Goal: Task Accomplishment & Management: Manage account settings

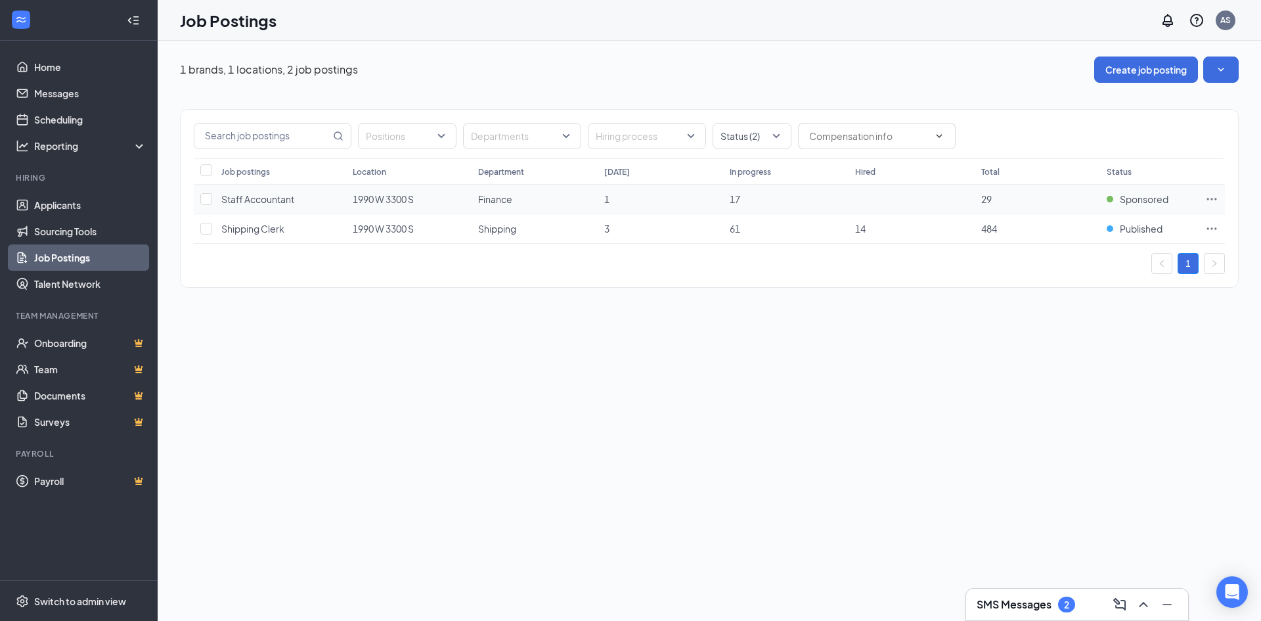
click at [1210, 198] on icon "Ellipses" at bounding box center [1211, 198] width 13 height 13
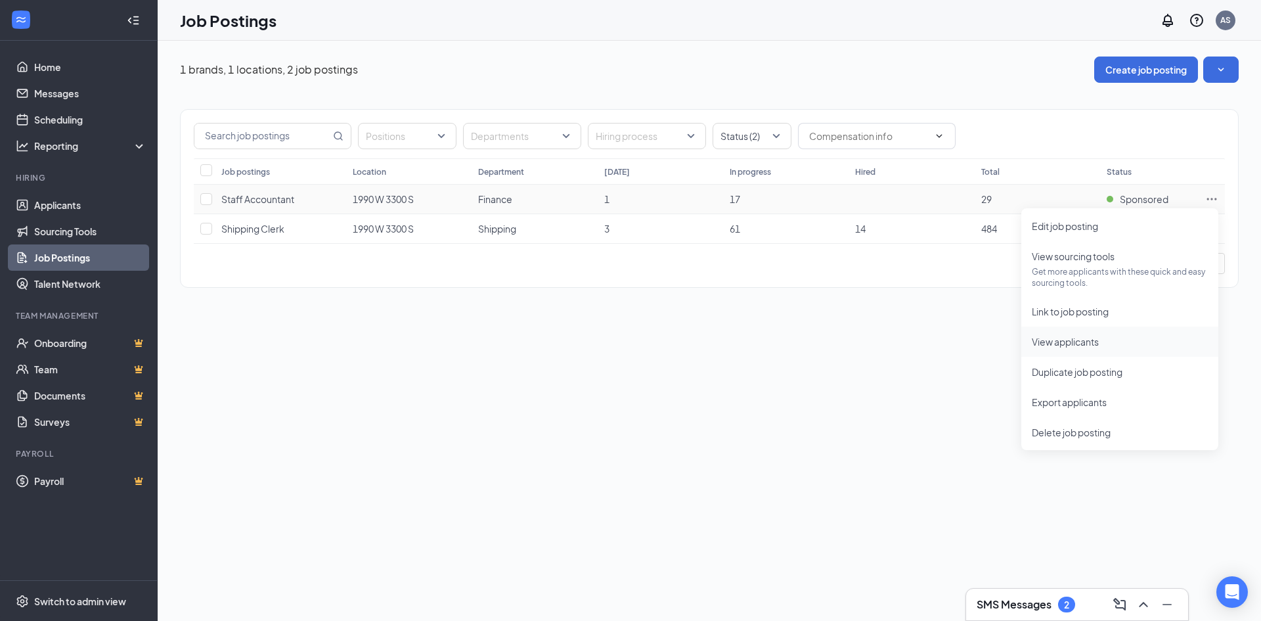
click at [1065, 352] on li "View applicants" at bounding box center [1119, 341] width 197 height 30
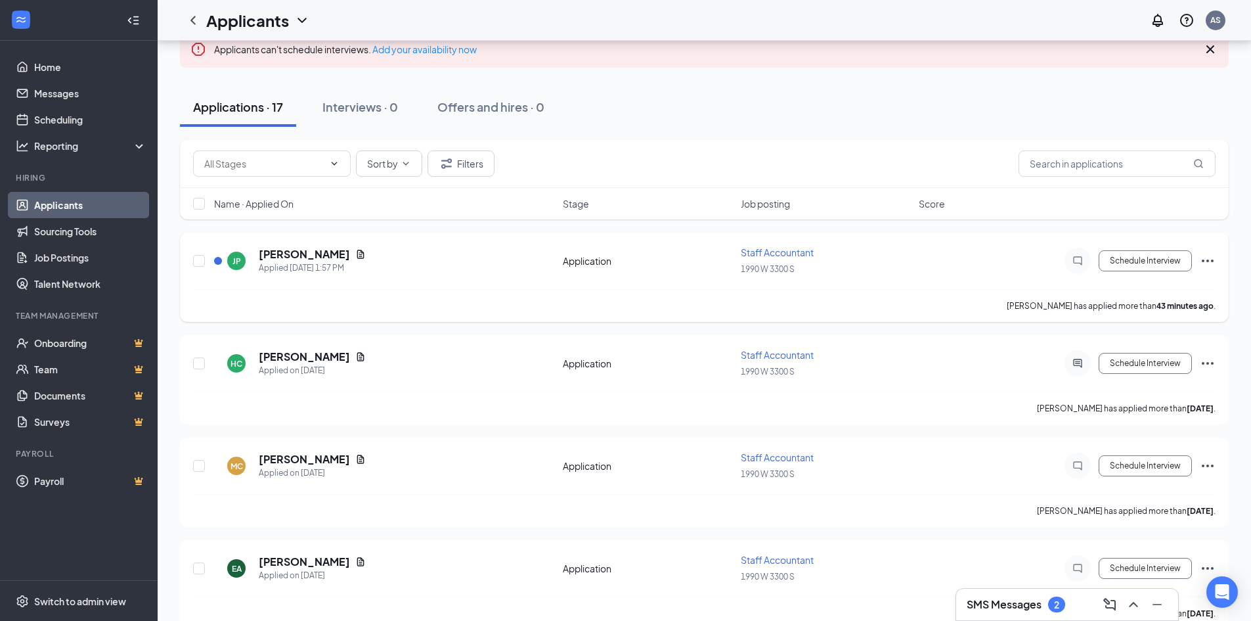
scroll to position [131, 0]
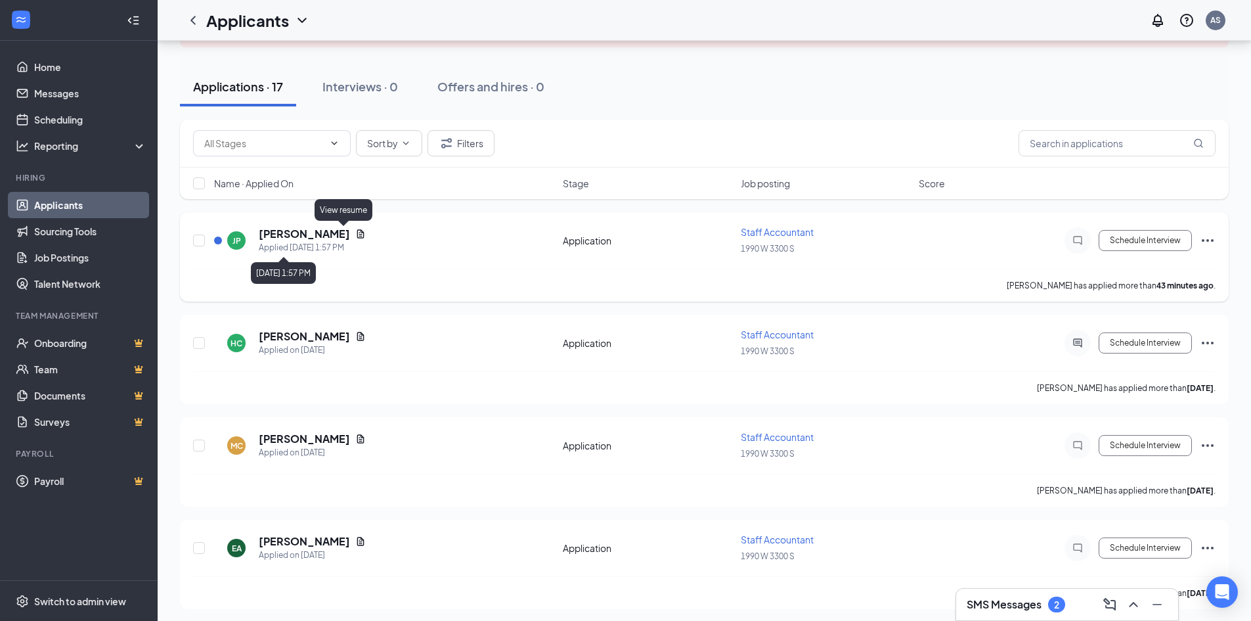
click at [355, 232] on icon "Document" at bounding box center [360, 234] width 11 height 11
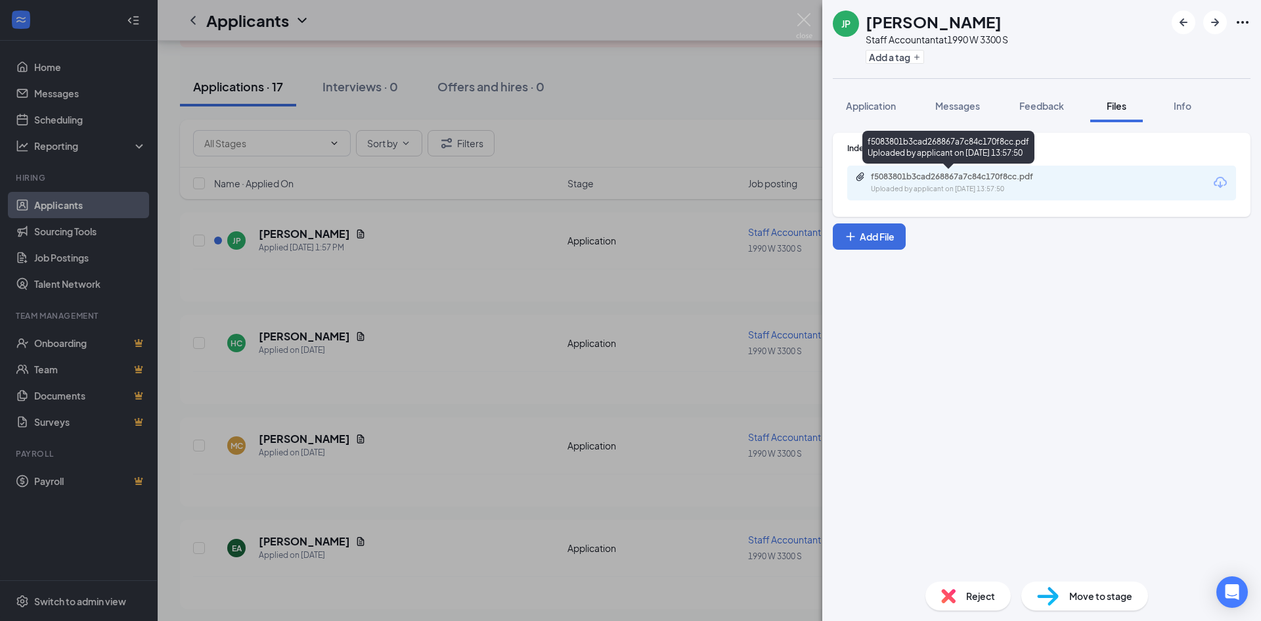
click at [986, 173] on div "f5083801b3cad268867a7c84c170f8cc.pdf" at bounding box center [963, 176] width 184 height 11
click at [803, 18] on img at bounding box center [804, 26] width 16 height 26
